Goal: Task Accomplishment & Management: Use online tool/utility

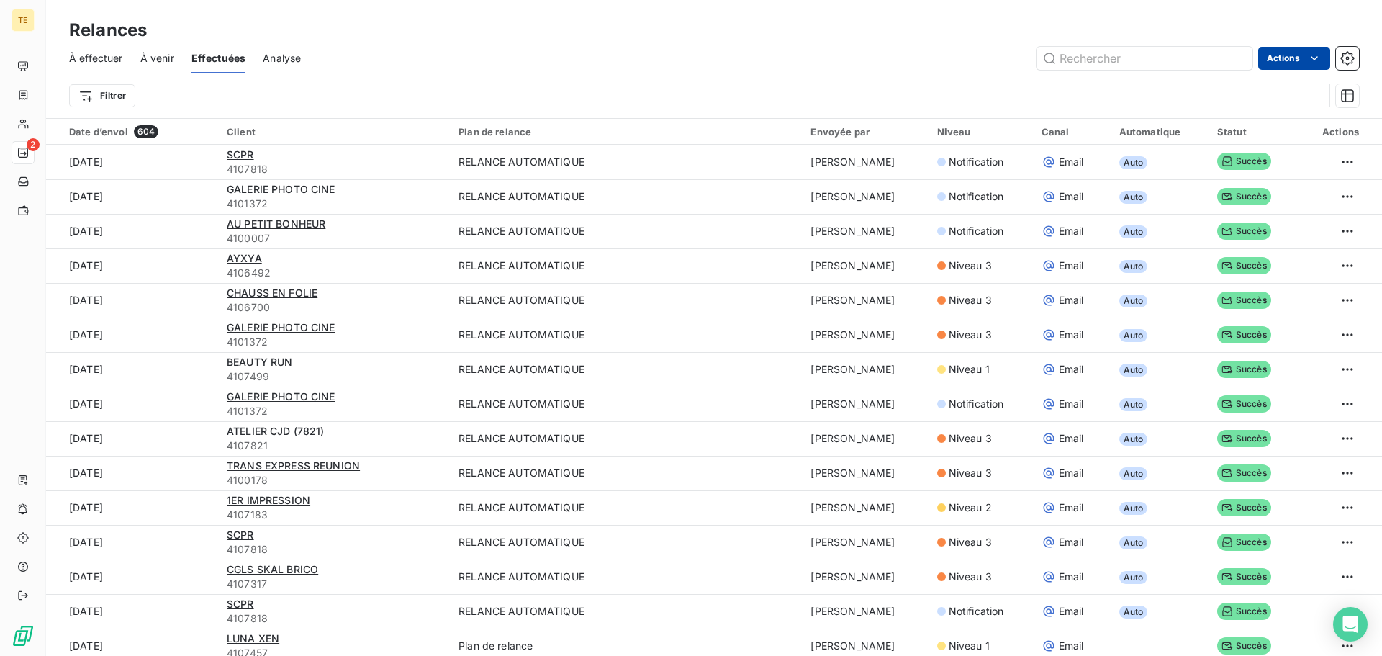
scroll to position [1727, 0]
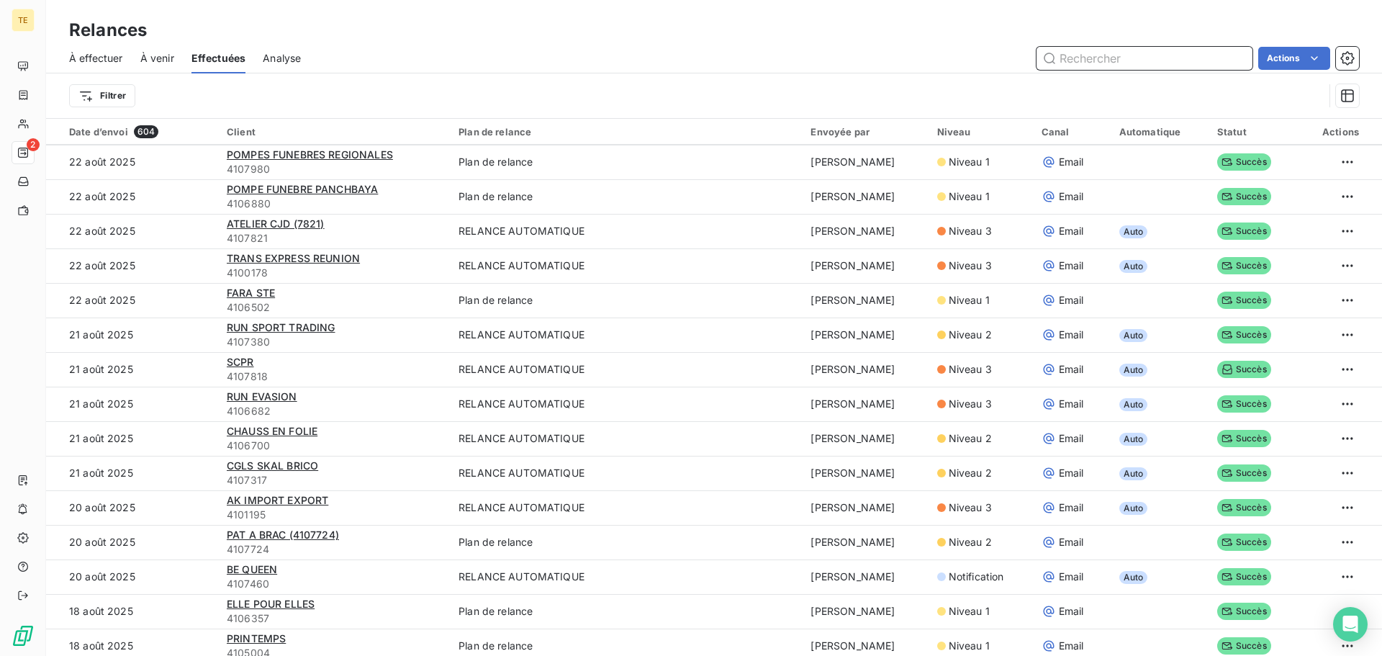
click at [1167, 59] on input "text" at bounding box center [1144, 58] width 216 height 23
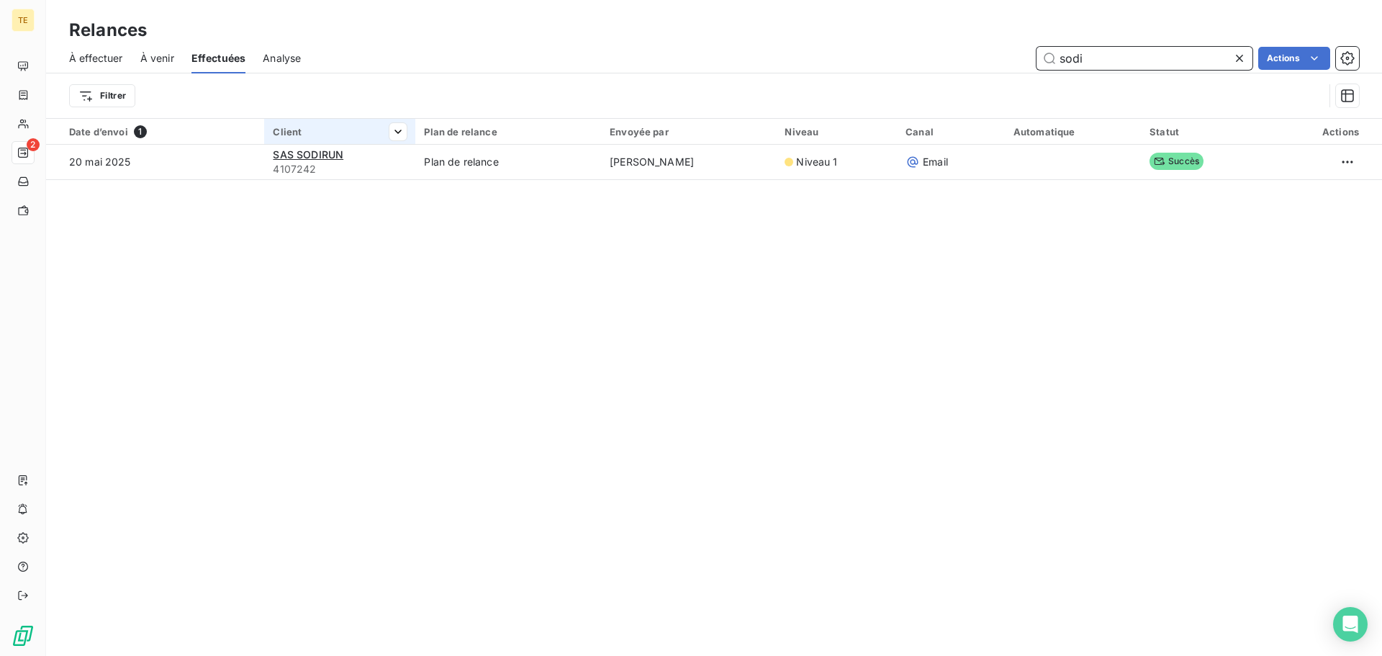
scroll to position [0, 0]
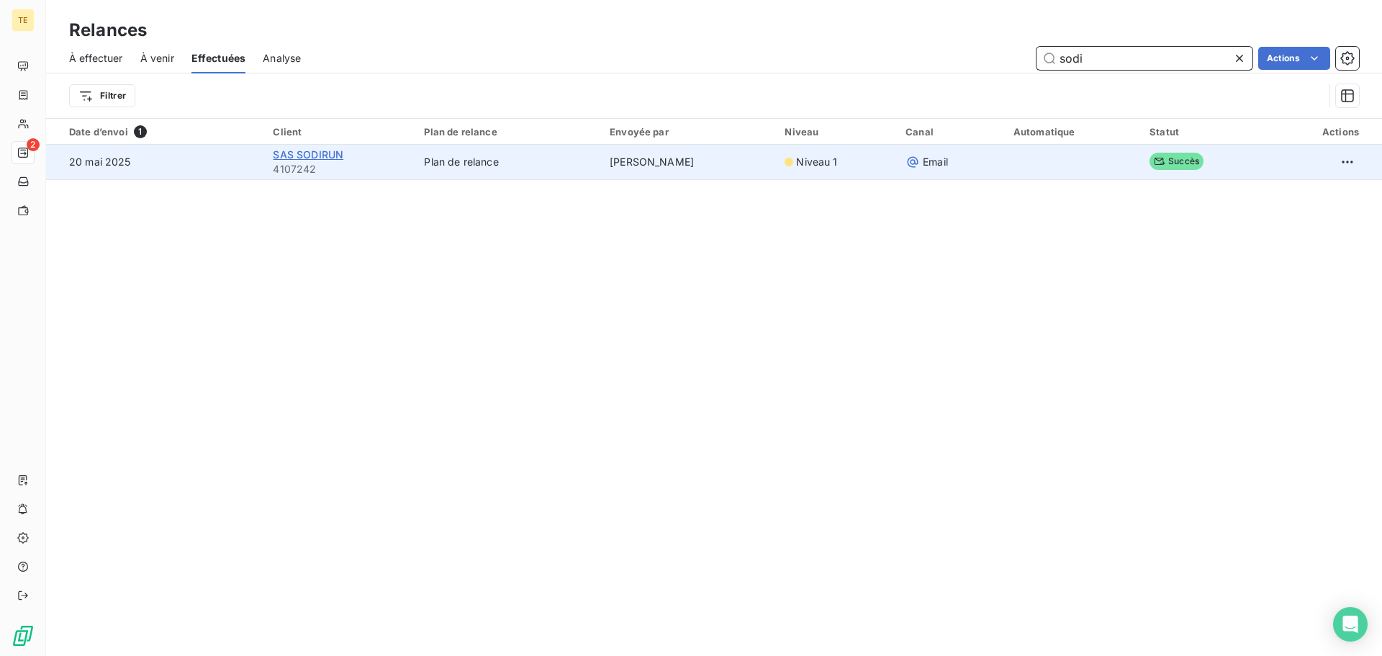
type input "sodi"
click at [289, 156] on span "SAS SODIRUN" at bounding box center [308, 154] width 71 height 12
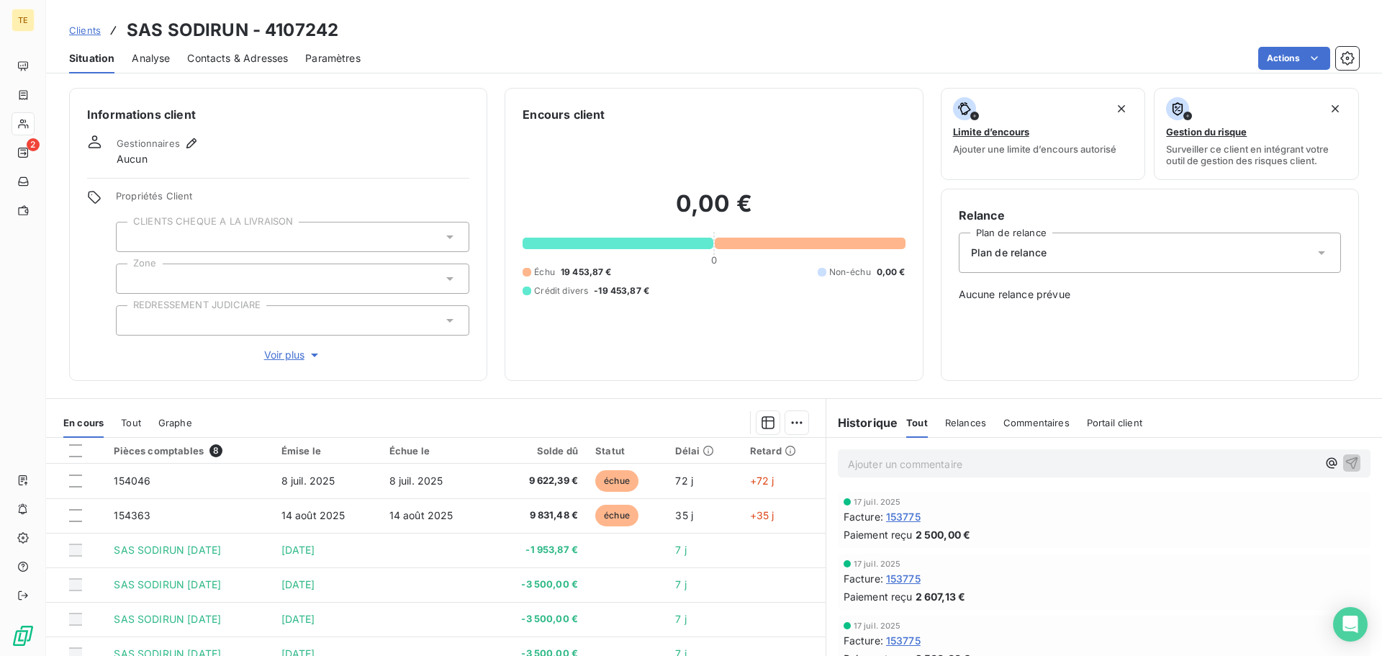
click at [1116, 253] on div "Plan de relance" at bounding box center [1150, 252] width 382 height 40
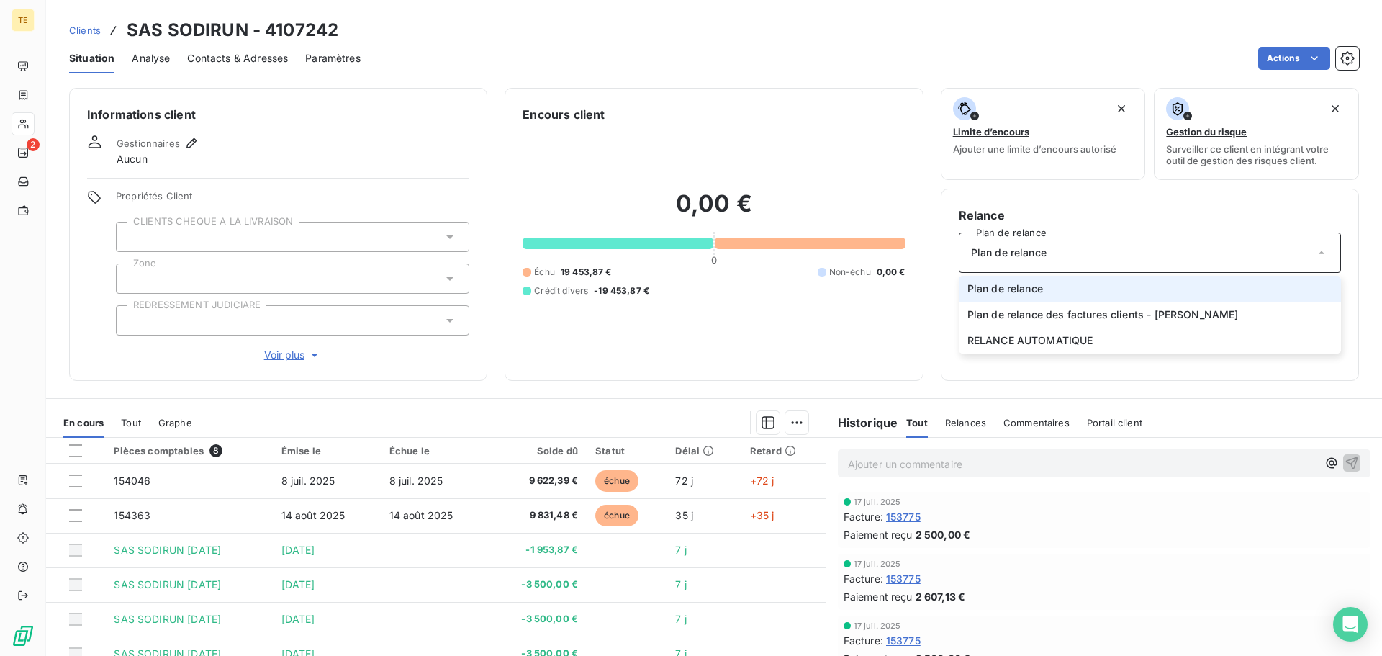
click at [1098, 288] on li "Plan de relance" at bounding box center [1150, 289] width 382 height 26
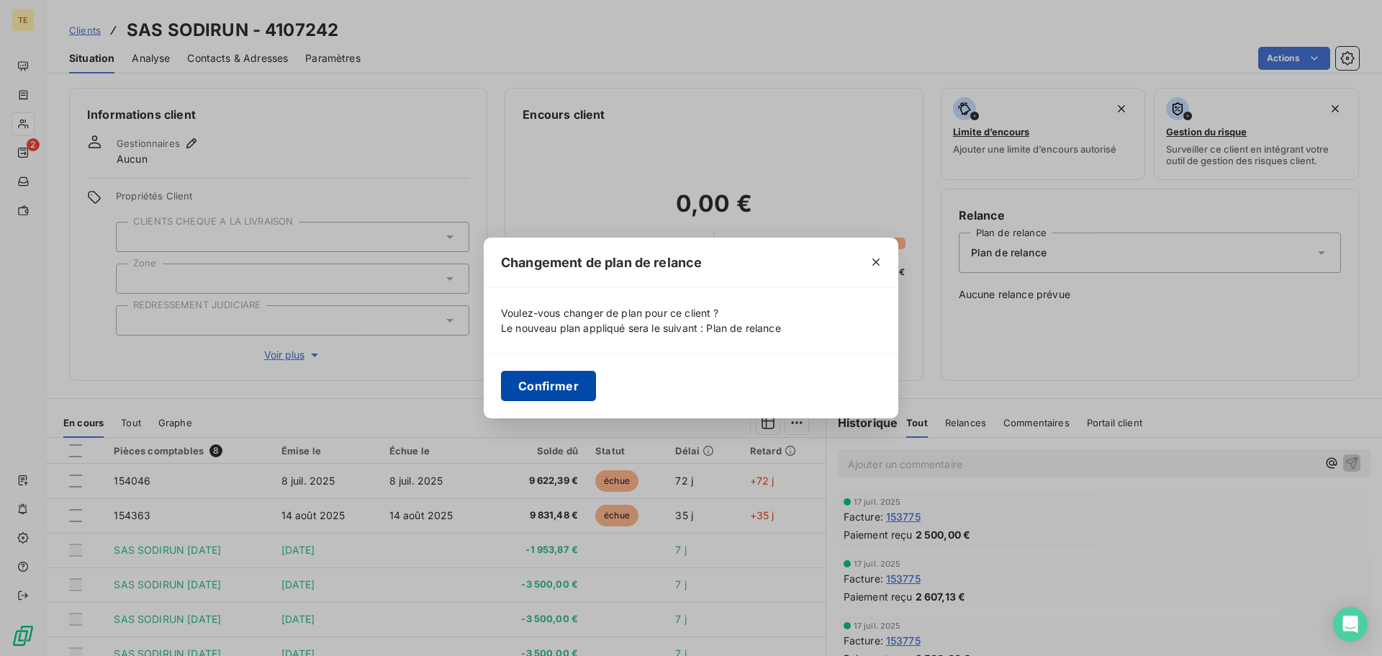
click at [548, 383] on button "Confirmer" at bounding box center [548, 386] width 95 height 30
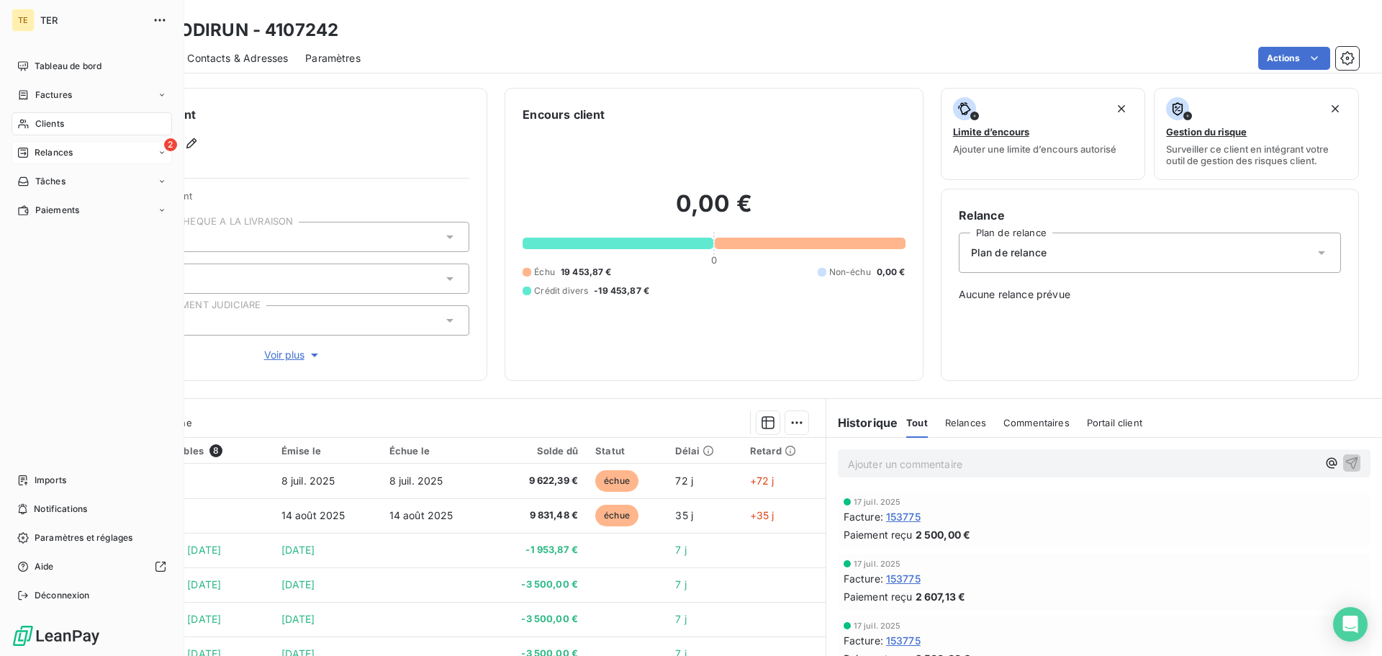
click at [78, 149] on div "2 Relances" at bounding box center [92, 152] width 161 height 23
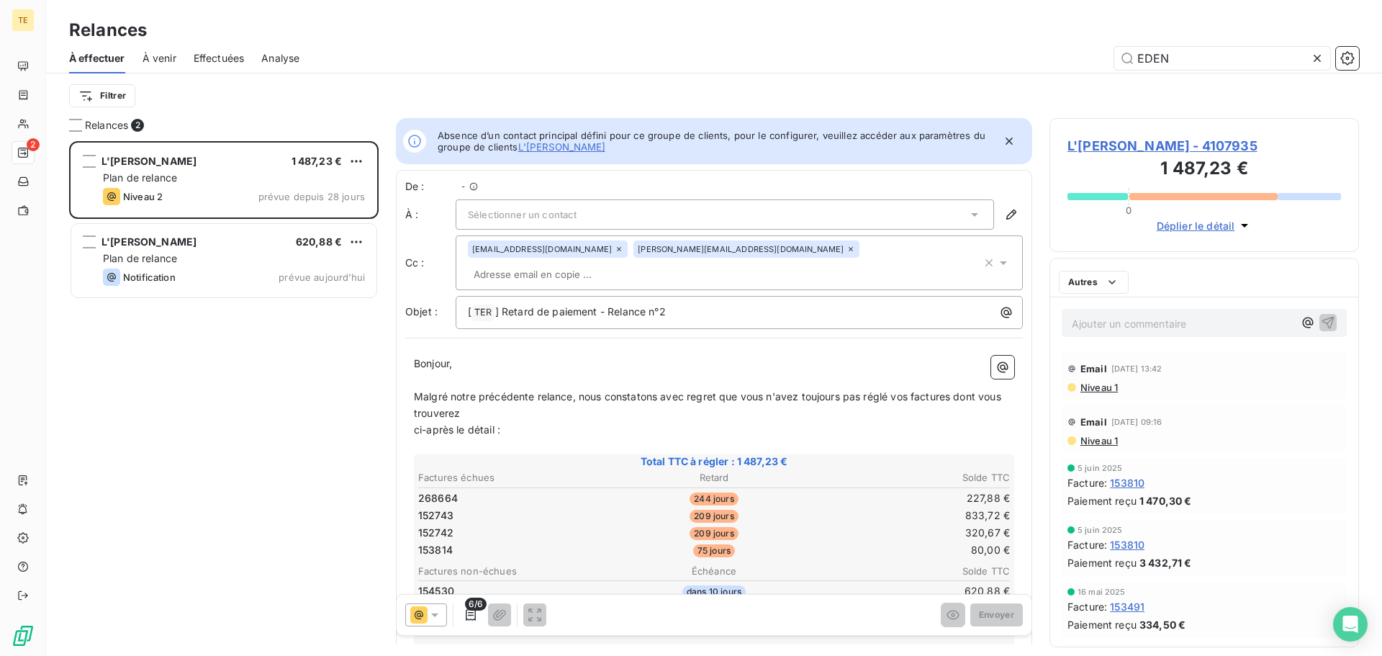
scroll to position [12, 12]
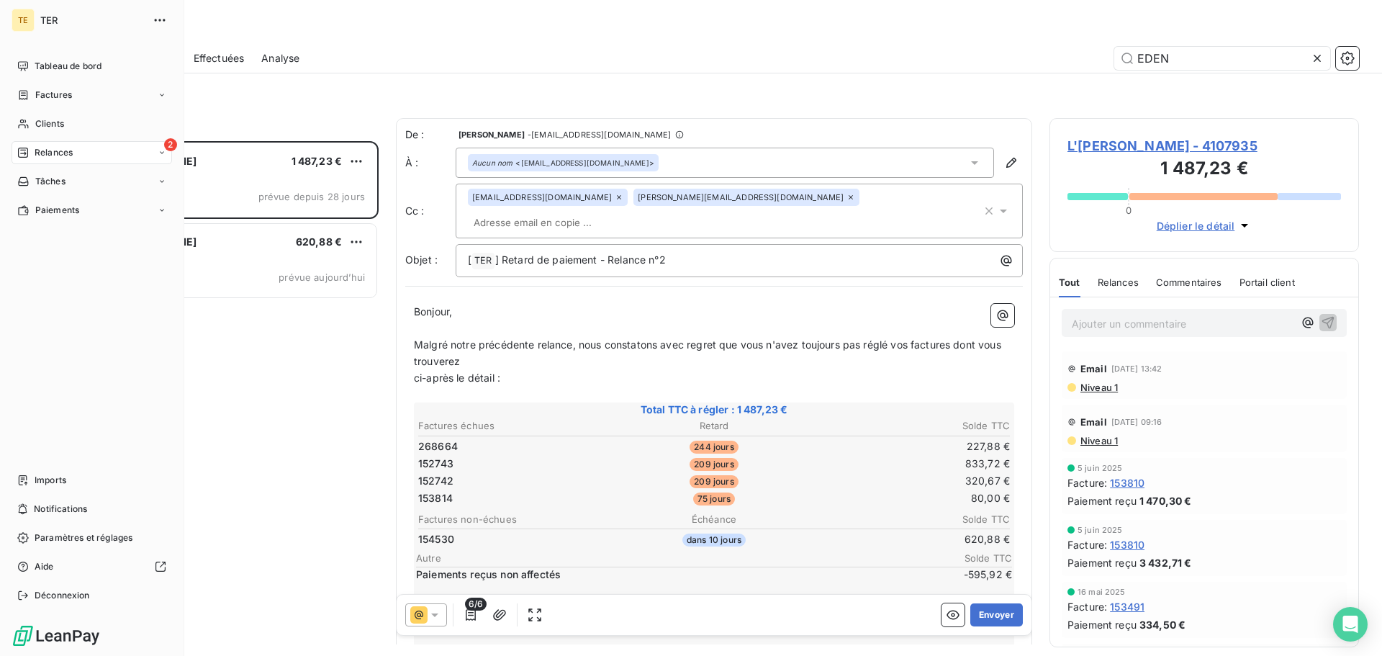
click at [20, 150] on icon at bounding box center [23, 153] width 12 height 12
click at [91, 152] on div "2 Relances" at bounding box center [92, 152] width 161 height 23
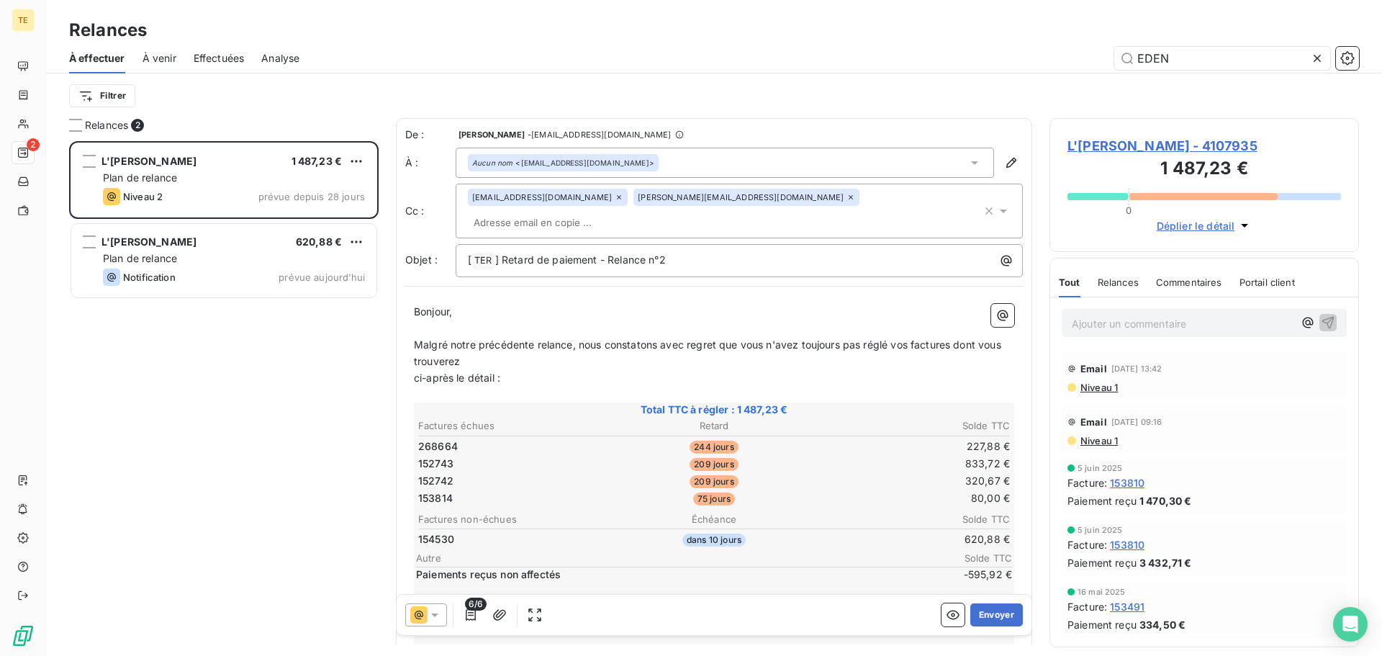
click at [705, 40] on div "Relances" at bounding box center [714, 30] width 1336 height 26
click at [1321, 56] on icon at bounding box center [1317, 58] width 14 height 14
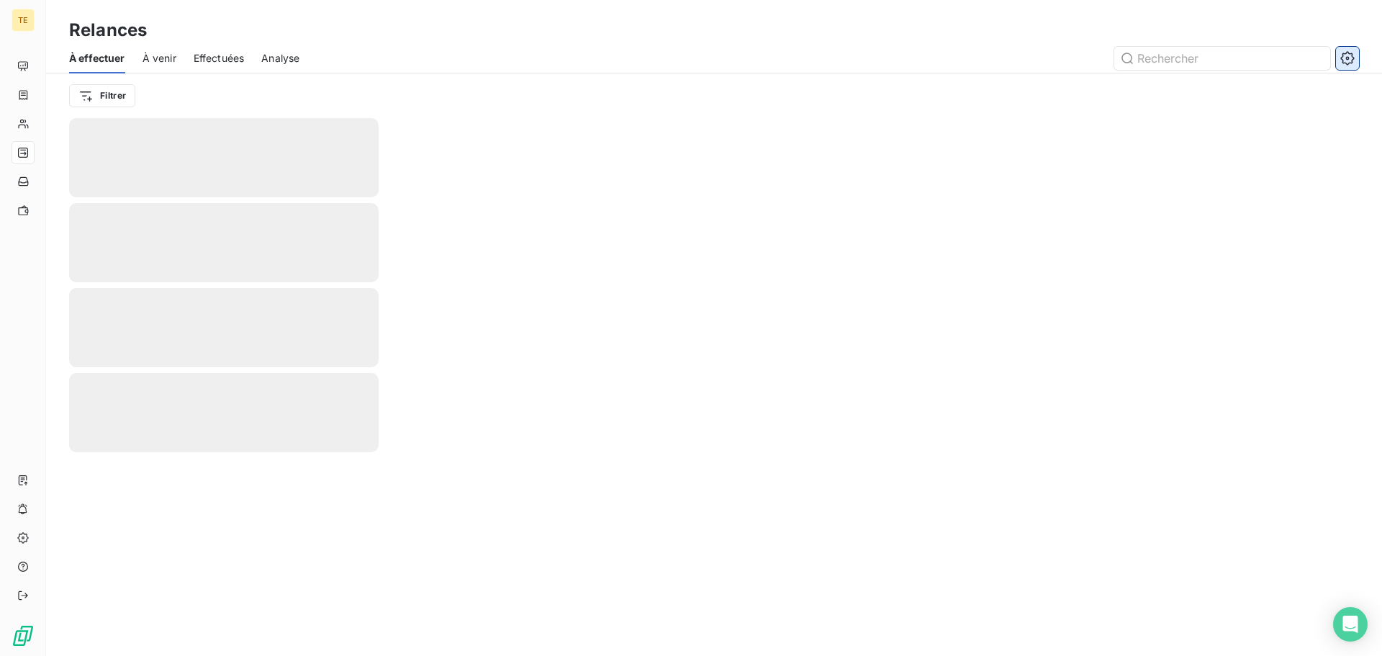
click at [1342, 59] on icon "button" at bounding box center [1347, 58] width 14 height 14
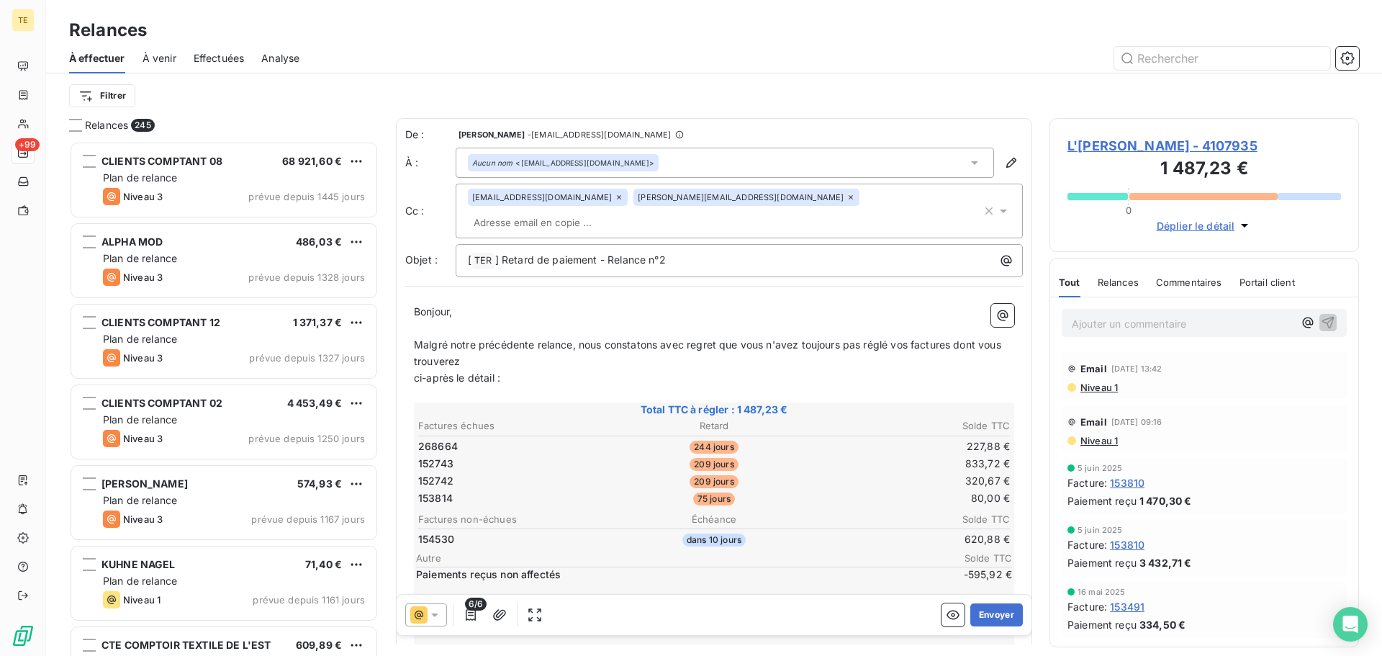
scroll to position [504, 299]
click at [1349, 54] on icon "button" at bounding box center [1347, 58] width 14 height 14
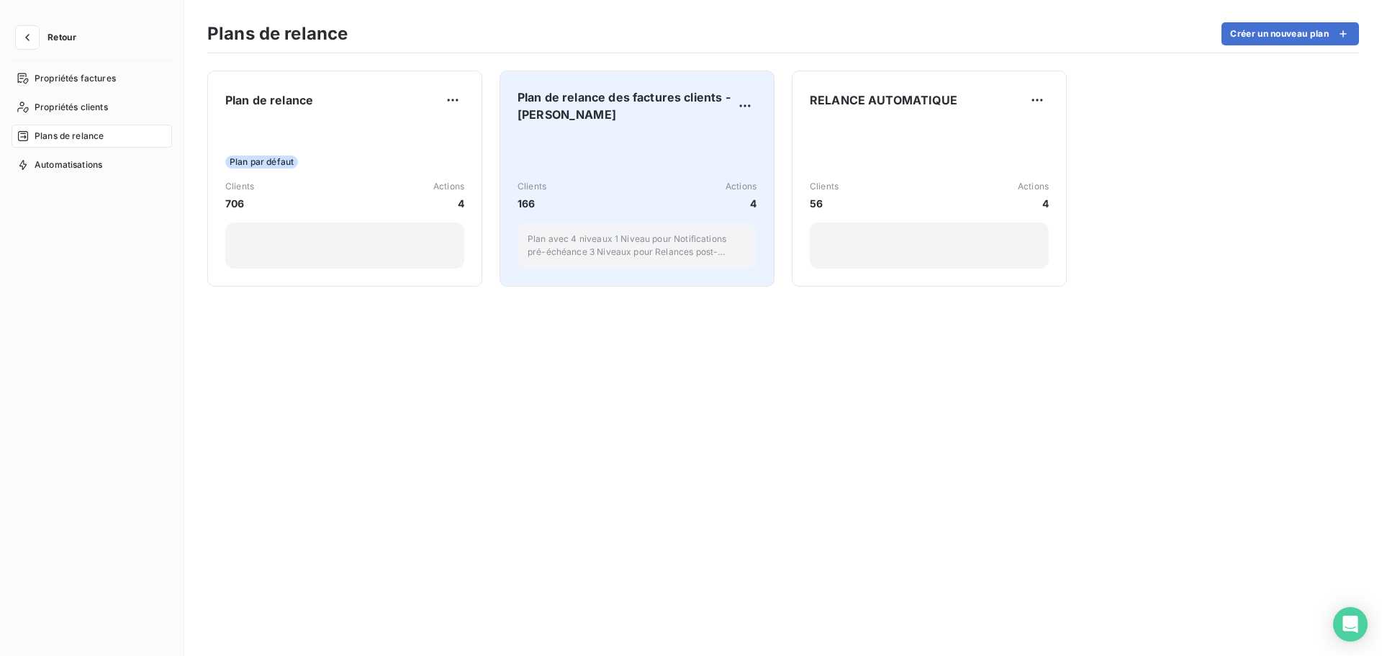
click at [624, 242] on p "Plan avec 4 niveaux 1 Niveau pour Notifications pré-échéance 3 Niveaux pour Rel…" at bounding box center [637, 245] width 219 height 26
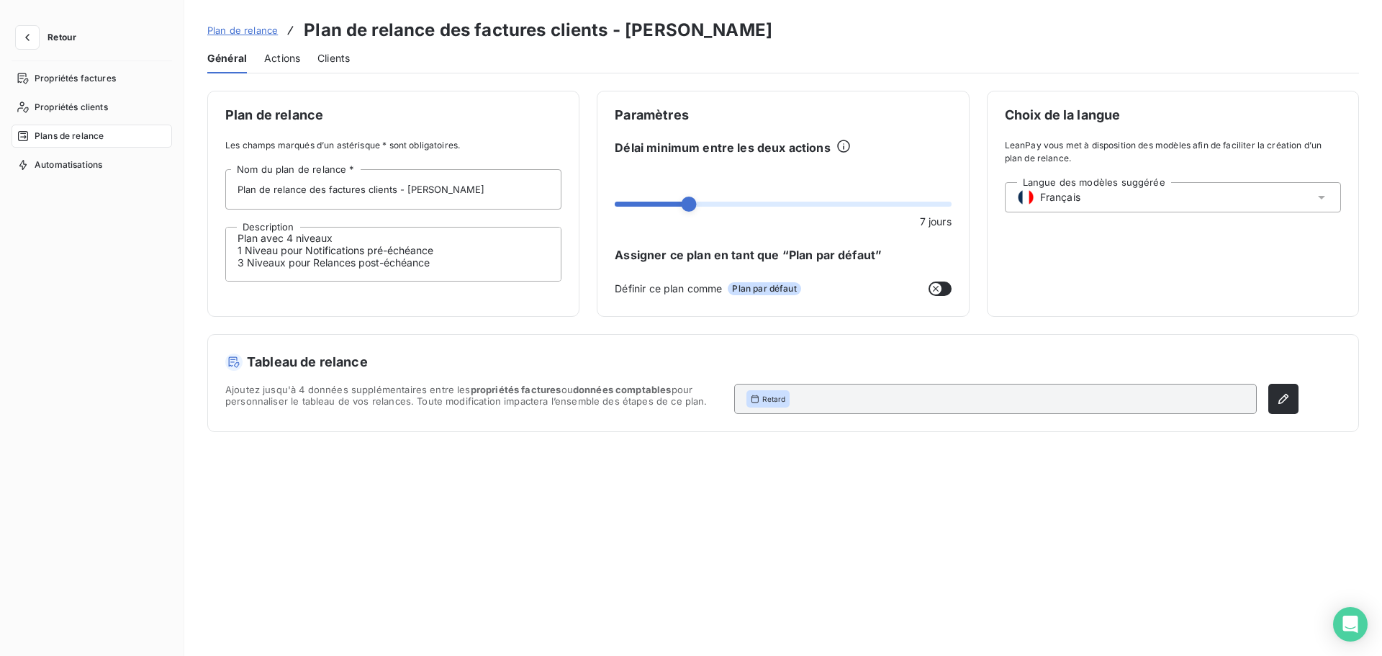
scroll to position [12, 0]
